Goal: Task Accomplishment & Management: Manage account settings

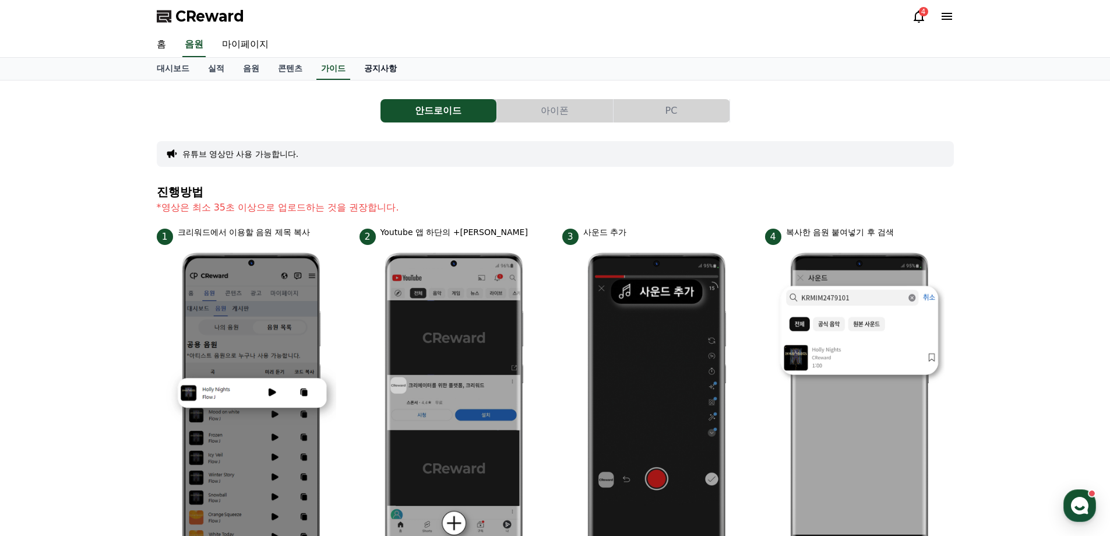
click at [392, 73] on link "공지사항" at bounding box center [380, 69] width 51 height 22
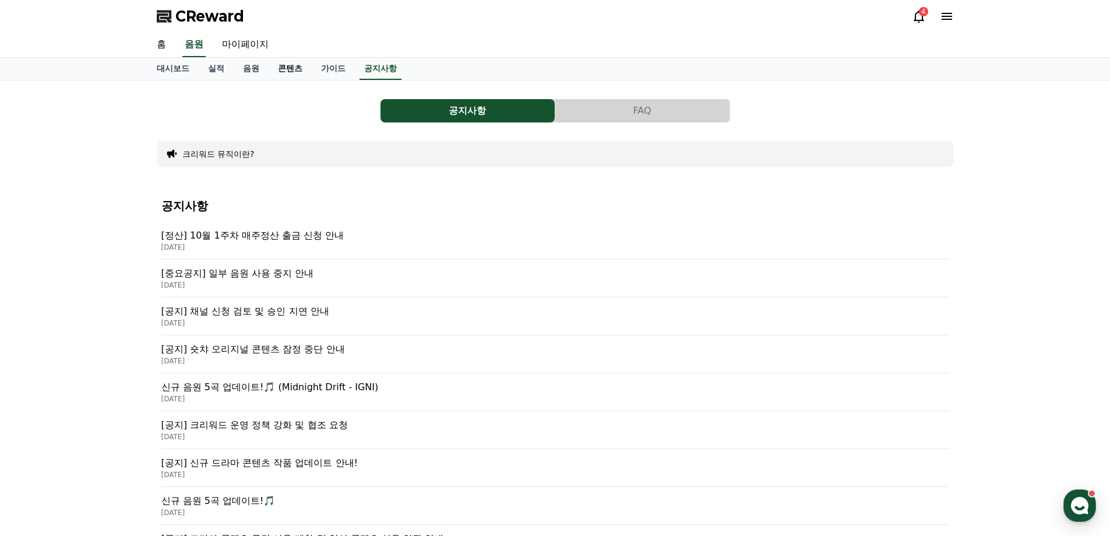
click at [296, 70] on link "콘텐츠" at bounding box center [290, 69] width 43 height 22
click at [250, 51] on link "마이페이지" at bounding box center [245, 45] width 65 height 24
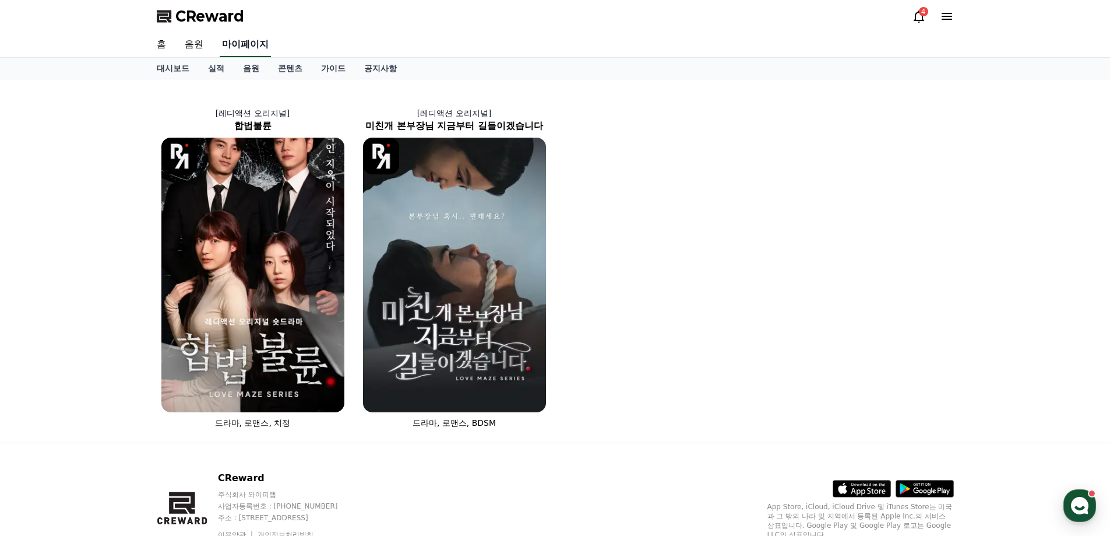
click at [250, 51] on link "마이페이지" at bounding box center [245, 45] width 51 height 24
click at [204, 65] on link "실적" at bounding box center [216, 68] width 35 height 21
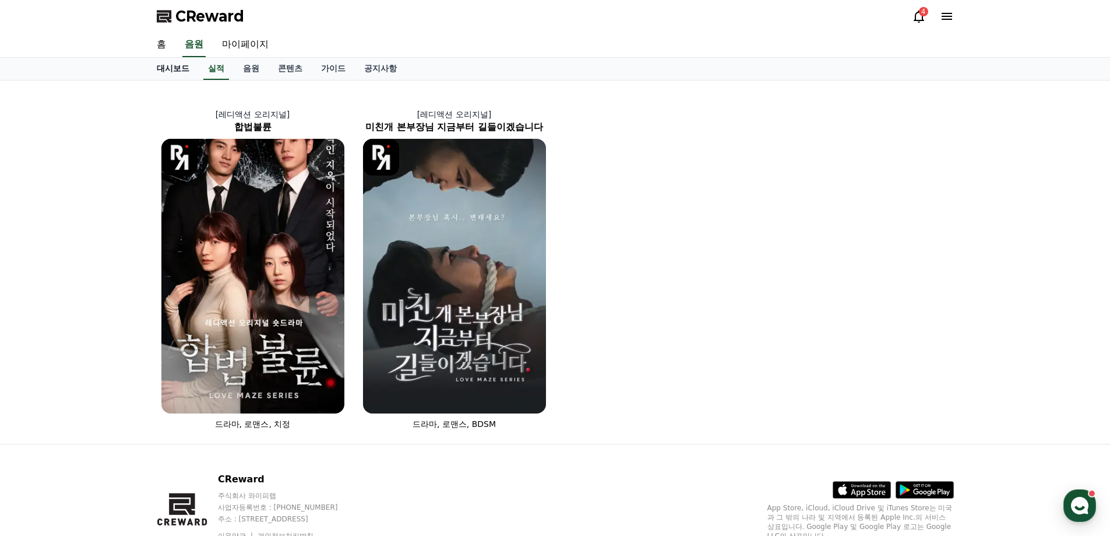
click at [174, 72] on link "대시보드" at bounding box center [172, 69] width 51 height 22
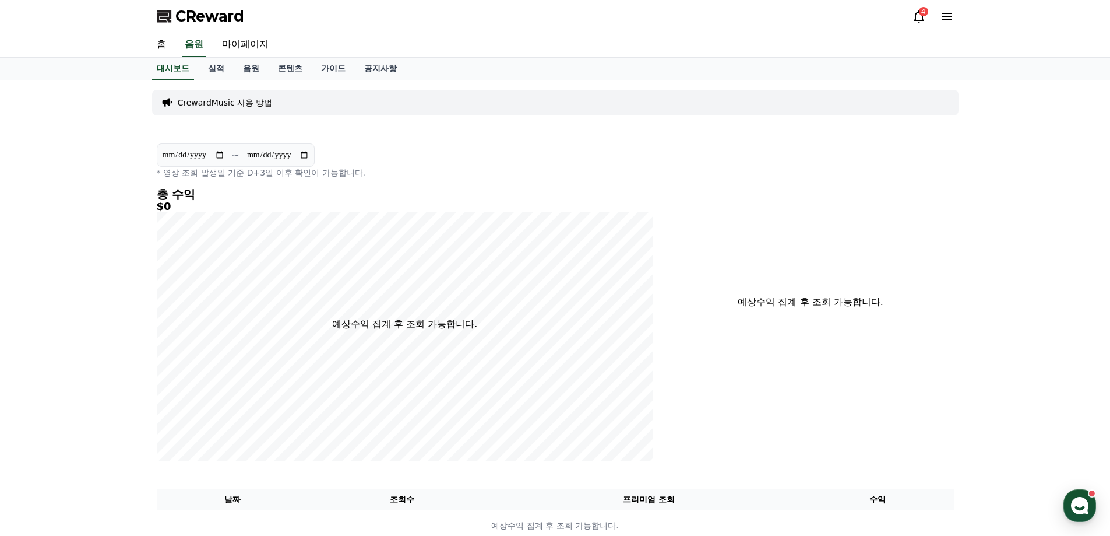
click at [937, 22] on div "4" at bounding box center [933, 16] width 42 height 14
click at [943, 22] on icon at bounding box center [947, 16] width 14 height 14
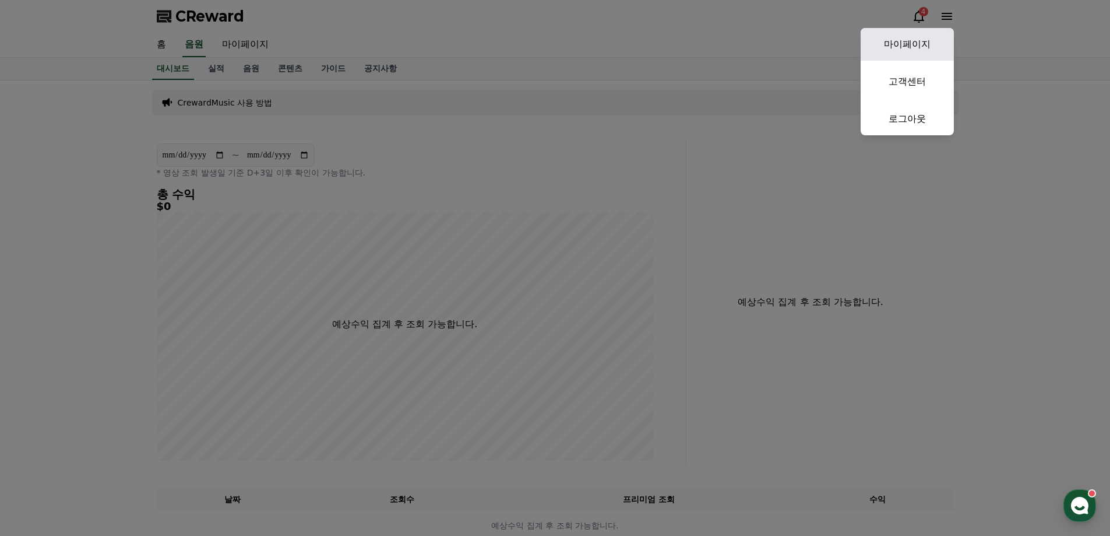
click at [899, 44] on link "마이페이지" at bounding box center [907, 44] width 93 height 33
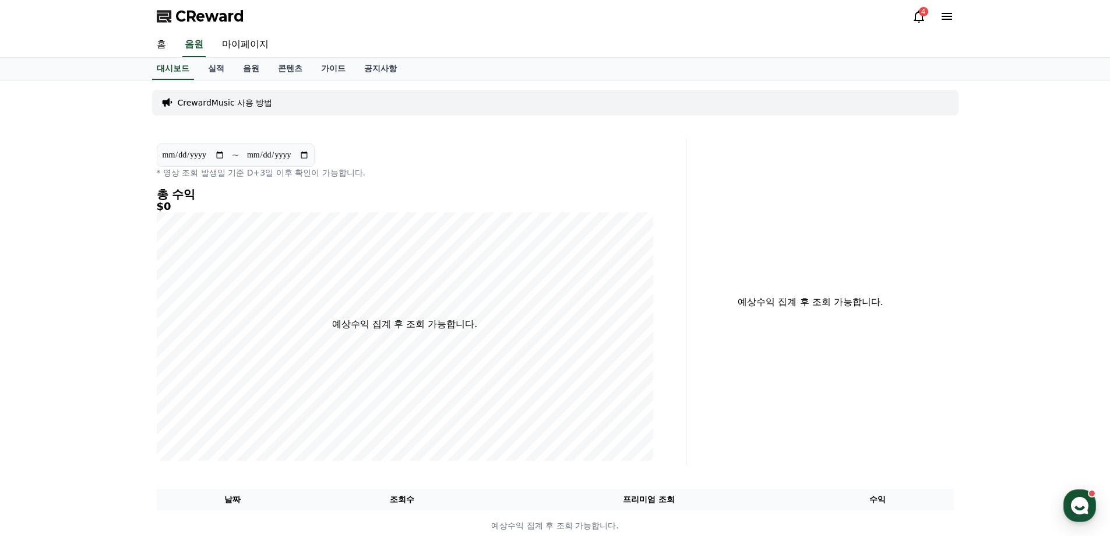
select select "**********"
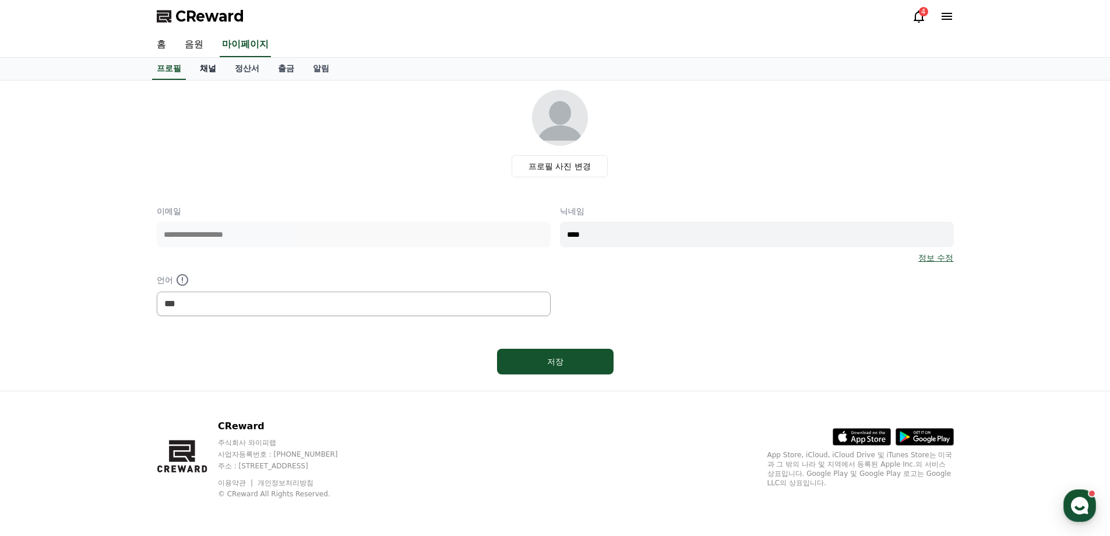
click at [192, 71] on link "채널" at bounding box center [208, 69] width 35 height 22
click at [199, 71] on link "채널" at bounding box center [208, 69] width 26 height 22
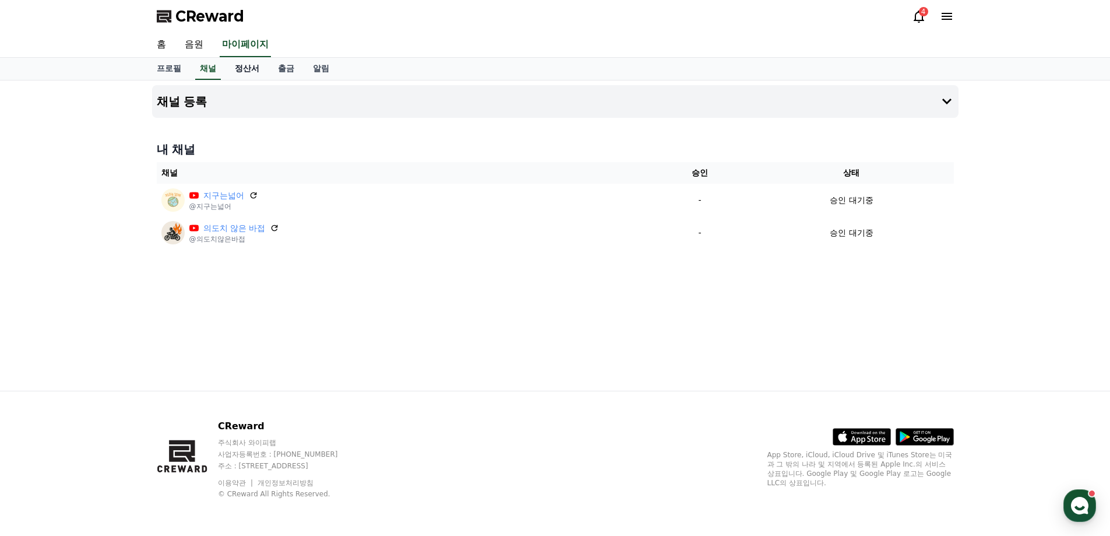
click at [230, 75] on link "정산서" at bounding box center [247, 69] width 43 height 22
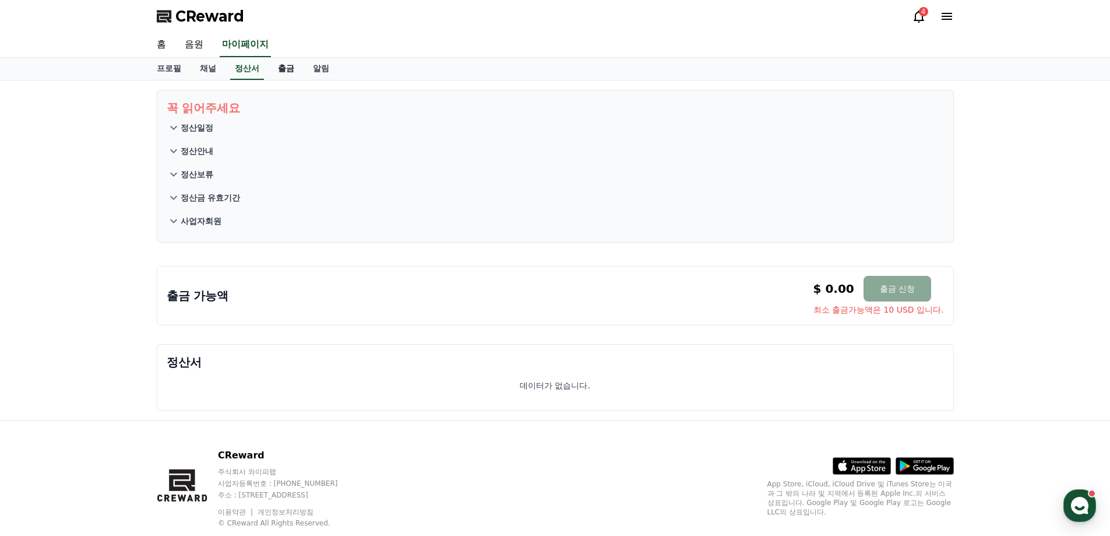
click at [272, 73] on link "출금" at bounding box center [286, 69] width 35 height 22
